Goal: Information Seeking & Learning: Understand process/instructions

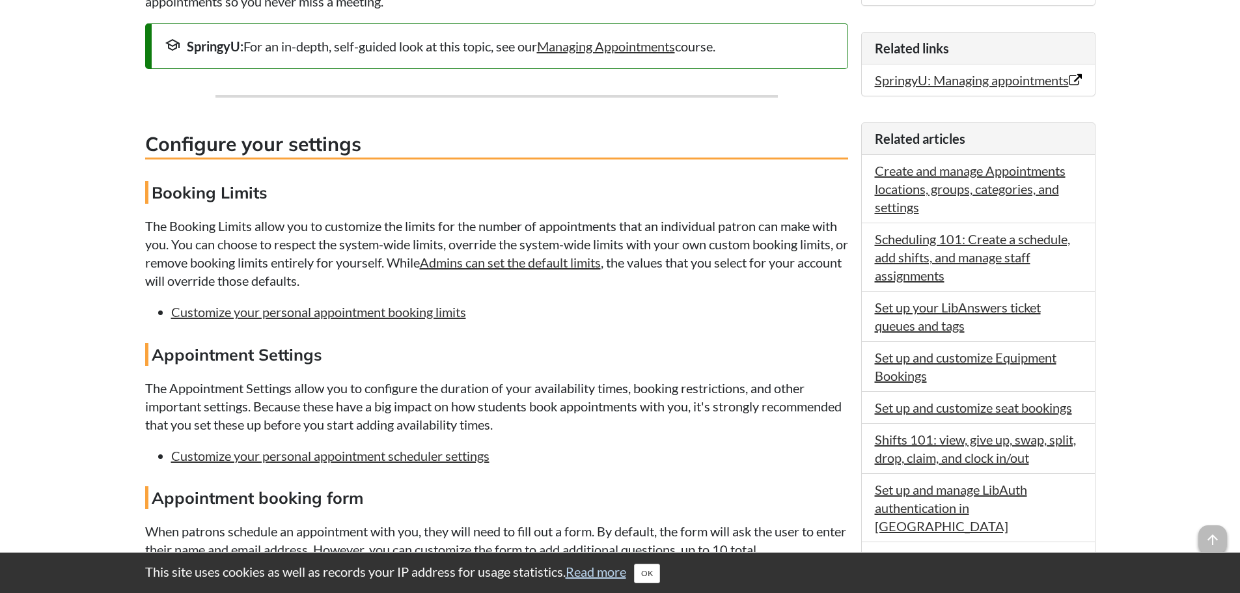
scroll to position [521, 0]
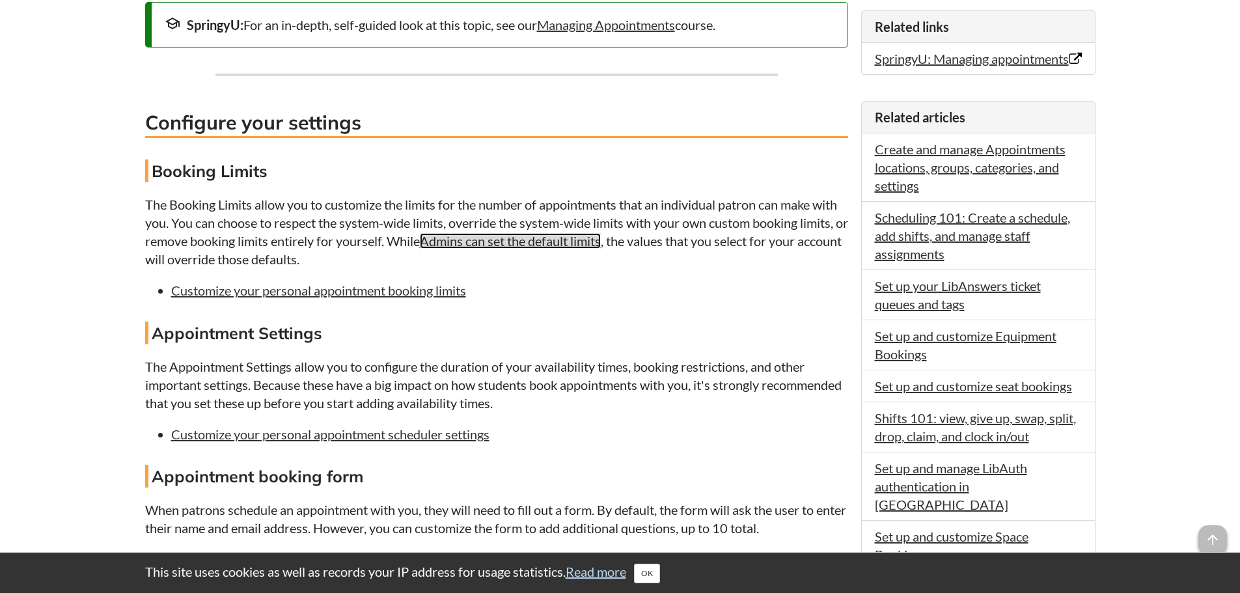
click at [574, 245] on link "Admins can set the default limits" at bounding box center [510, 241] width 181 height 16
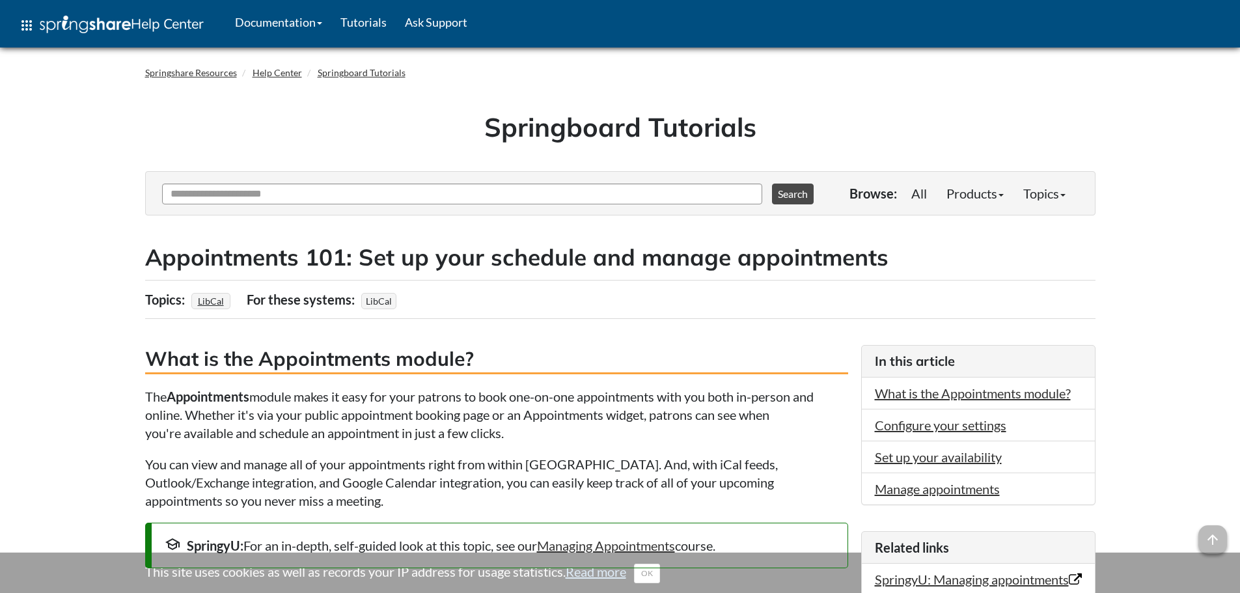
scroll to position [521, 0]
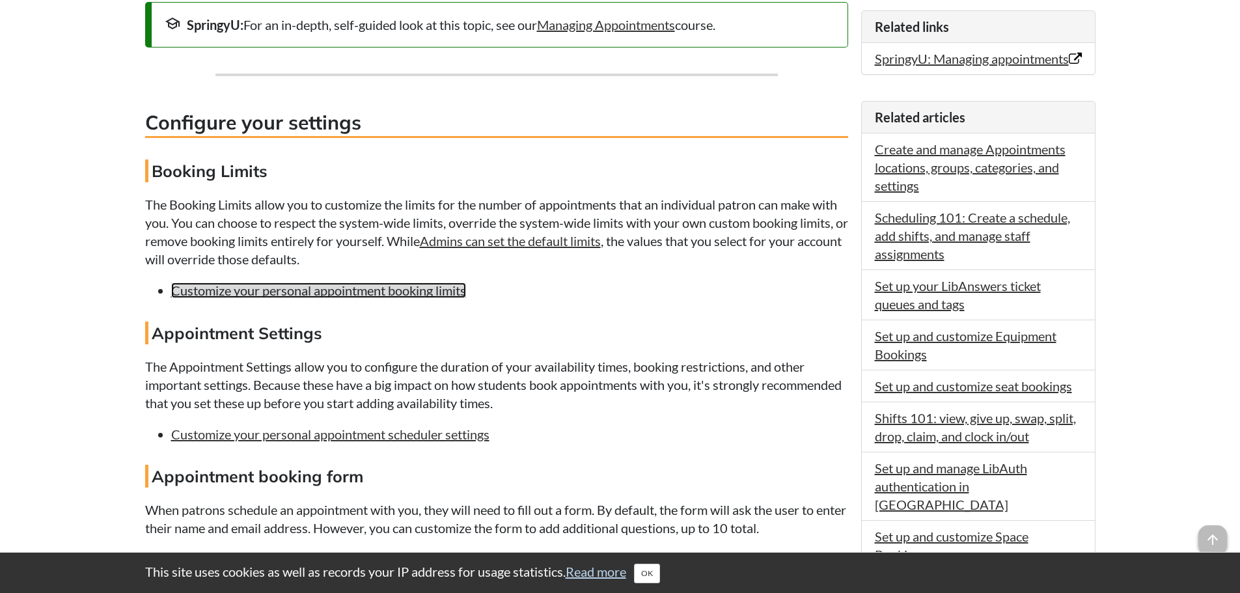
click at [291, 291] on link "Customize your personal appointment booking limits" at bounding box center [318, 291] width 295 height 16
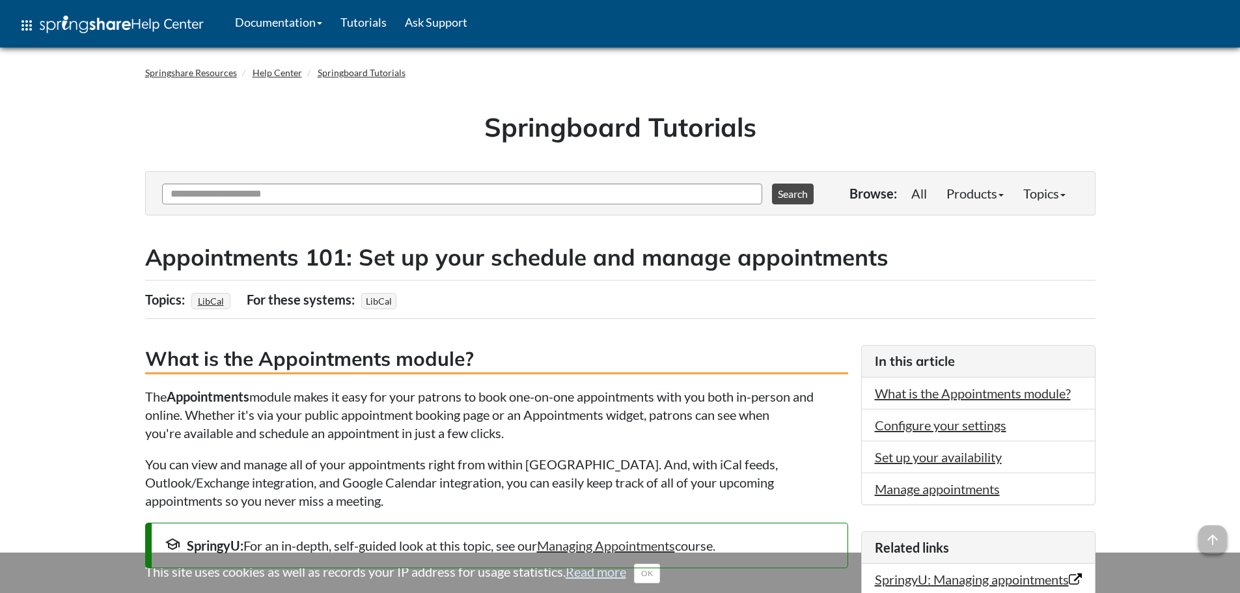
scroll to position [521, 0]
